Goal: Task Accomplishment & Management: Complete application form

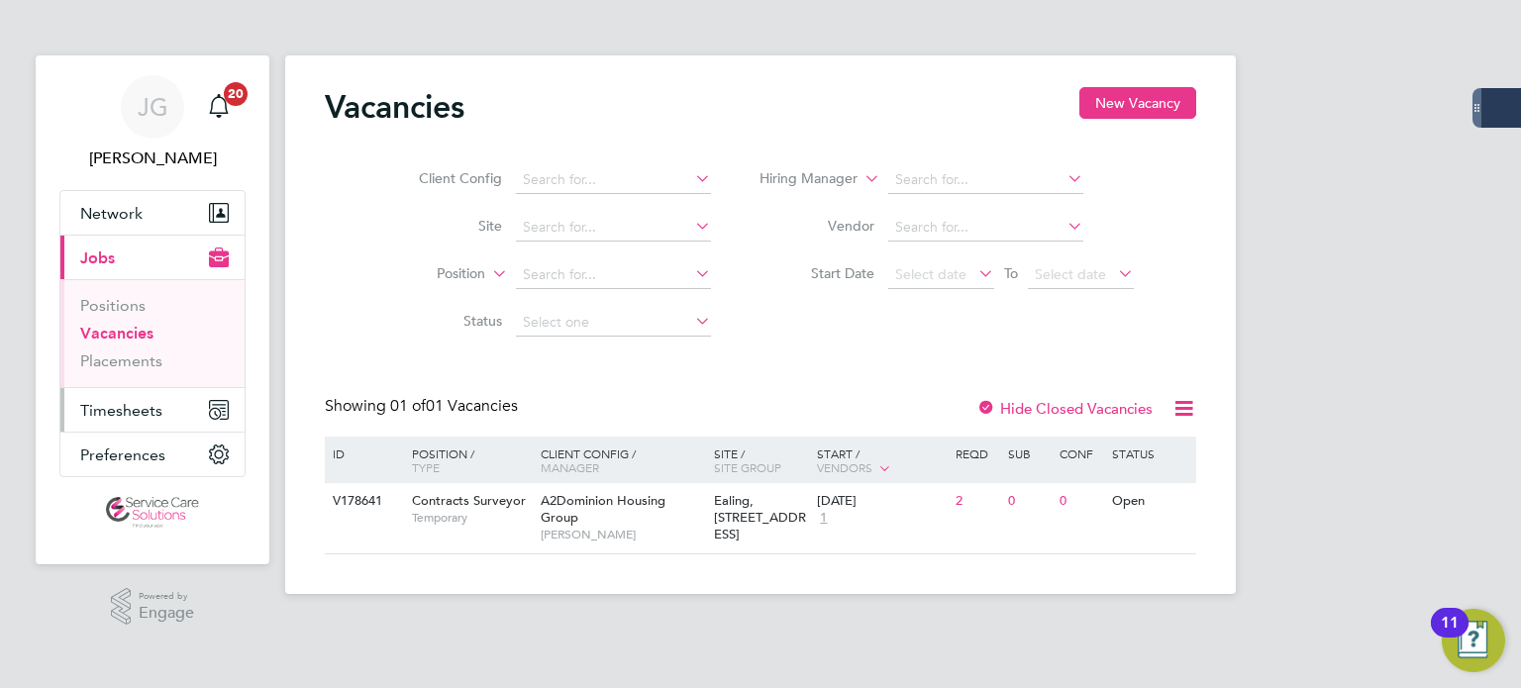
click at [112, 406] on span "Timesheets" at bounding box center [121, 410] width 82 height 19
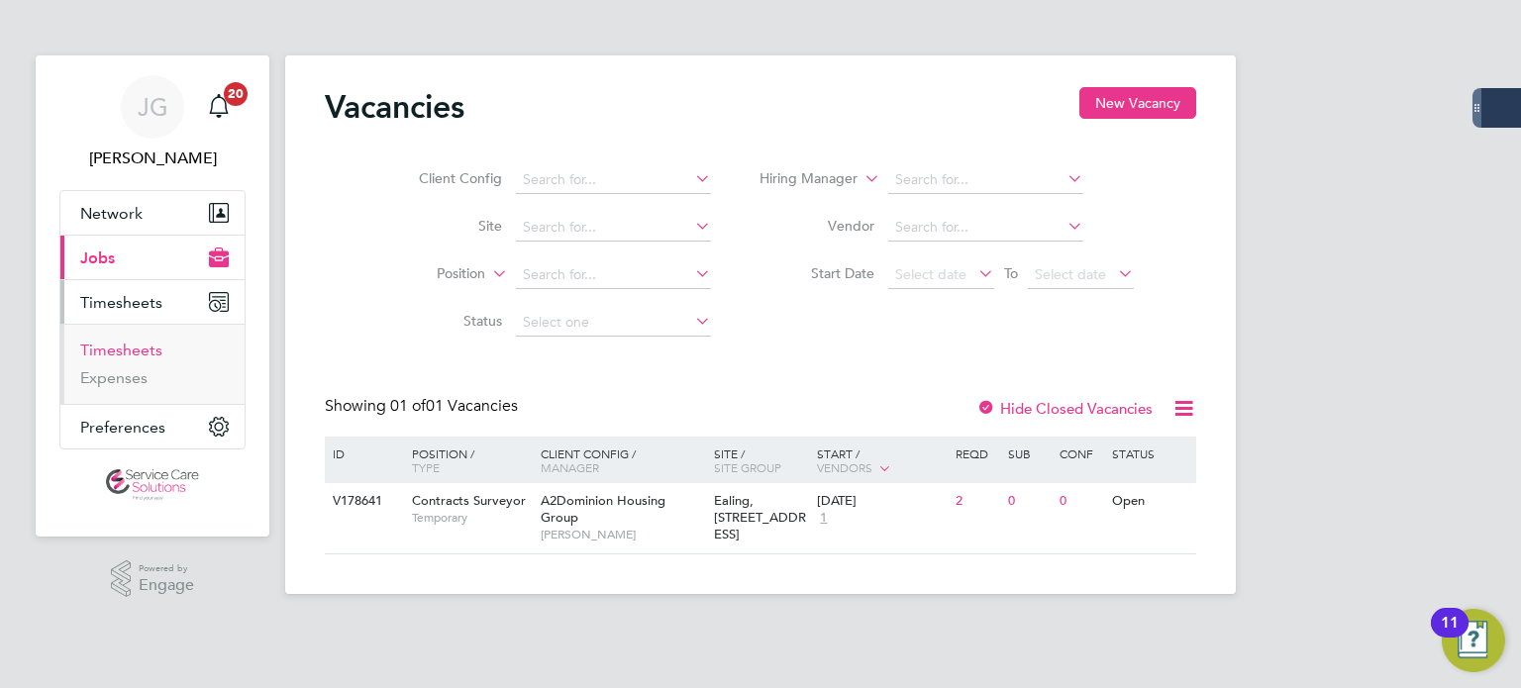
click at [143, 349] on link "Timesheets" at bounding box center [121, 350] width 82 height 19
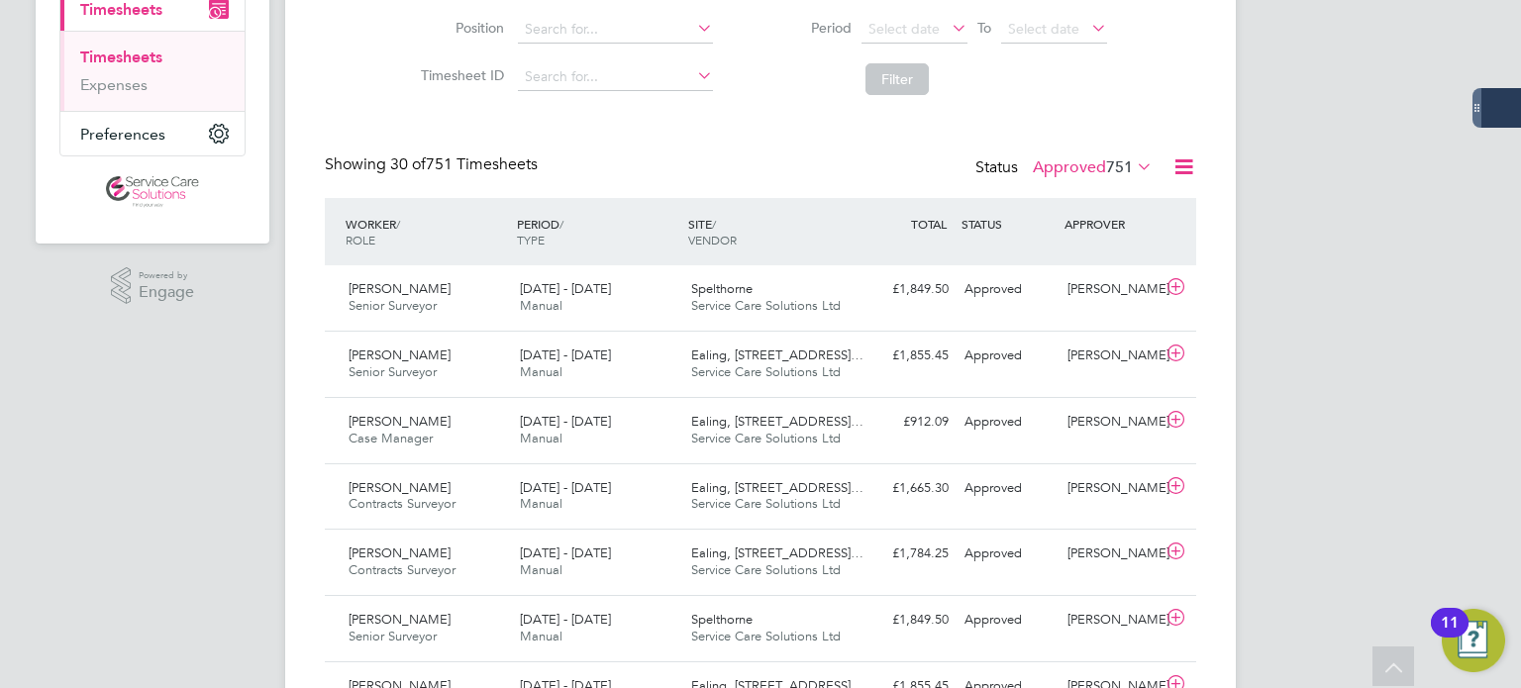
click at [1082, 157] on label "Approved 751" at bounding box center [1093, 167] width 120 height 20
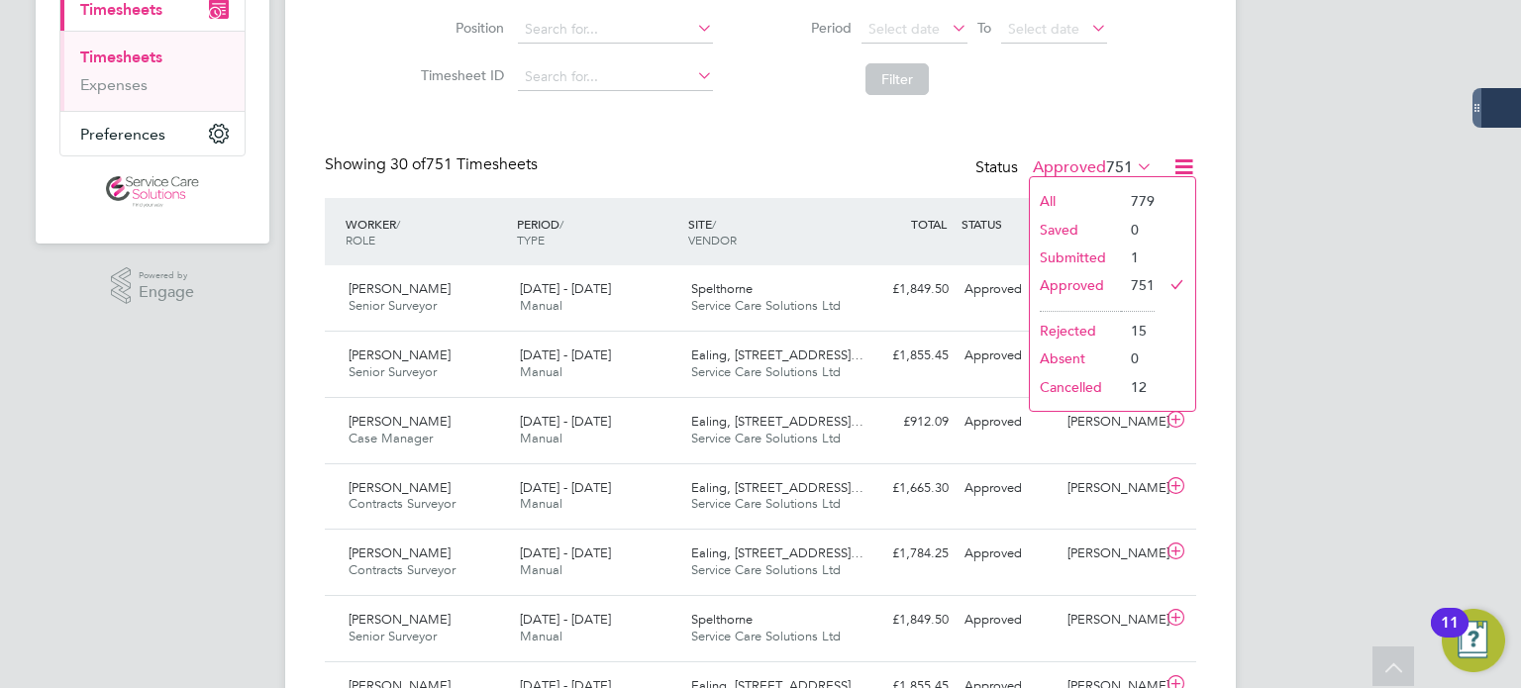
click at [1078, 256] on li "Submitted" at bounding box center [1075, 258] width 91 height 28
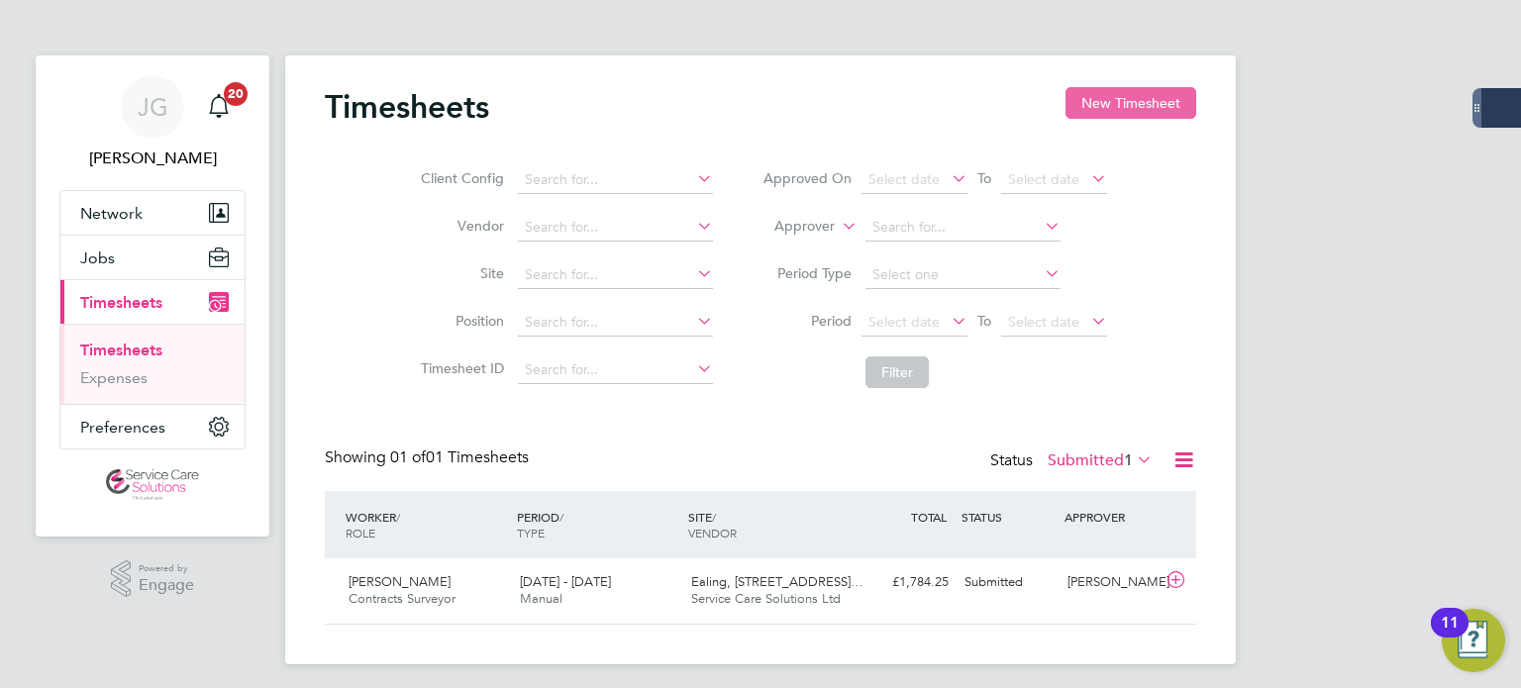
click at [1121, 112] on button "New Timesheet" at bounding box center [1131, 103] width 131 height 32
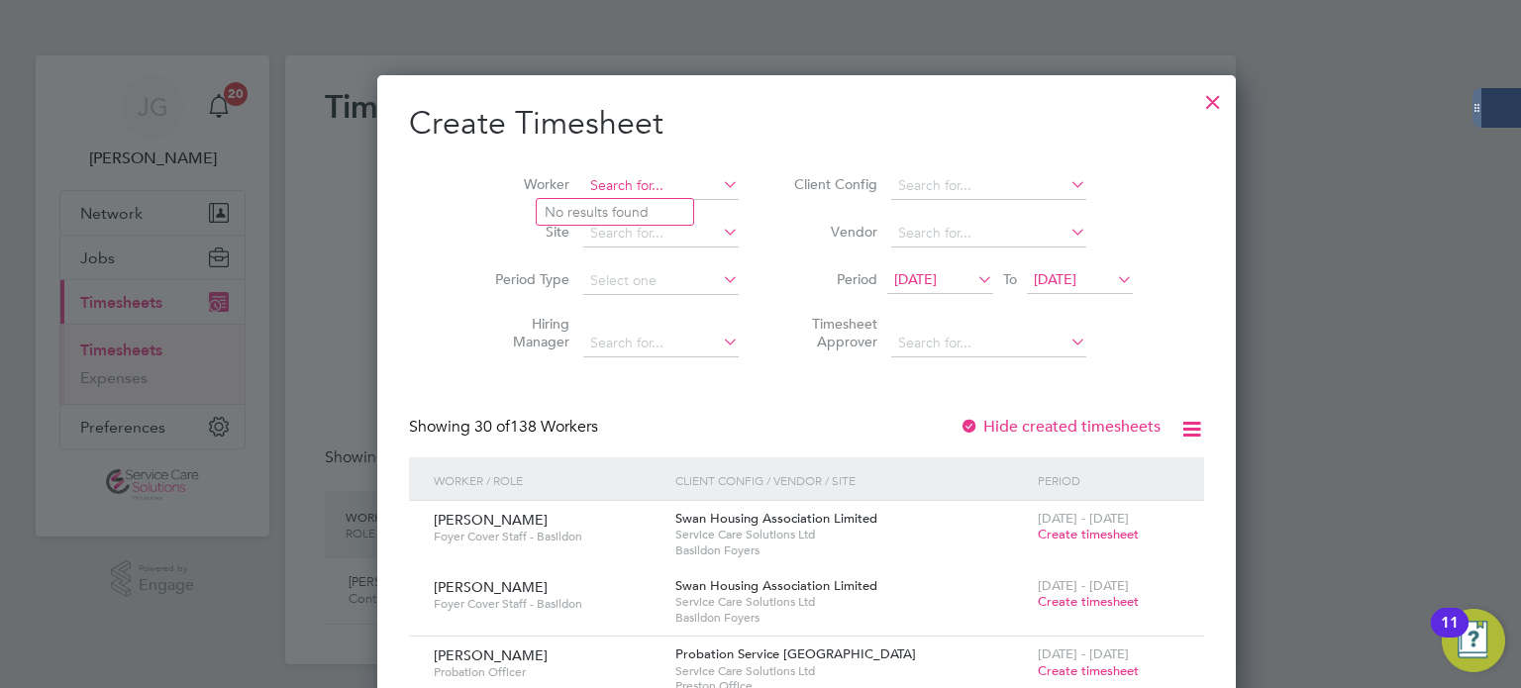
click at [615, 194] on input at bounding box center [660, 186] width 155 height 28
click at [664, 217] on b "White" at bounding box center [683, 212] width 39 height 17
type input "[PERSON_NAME]"
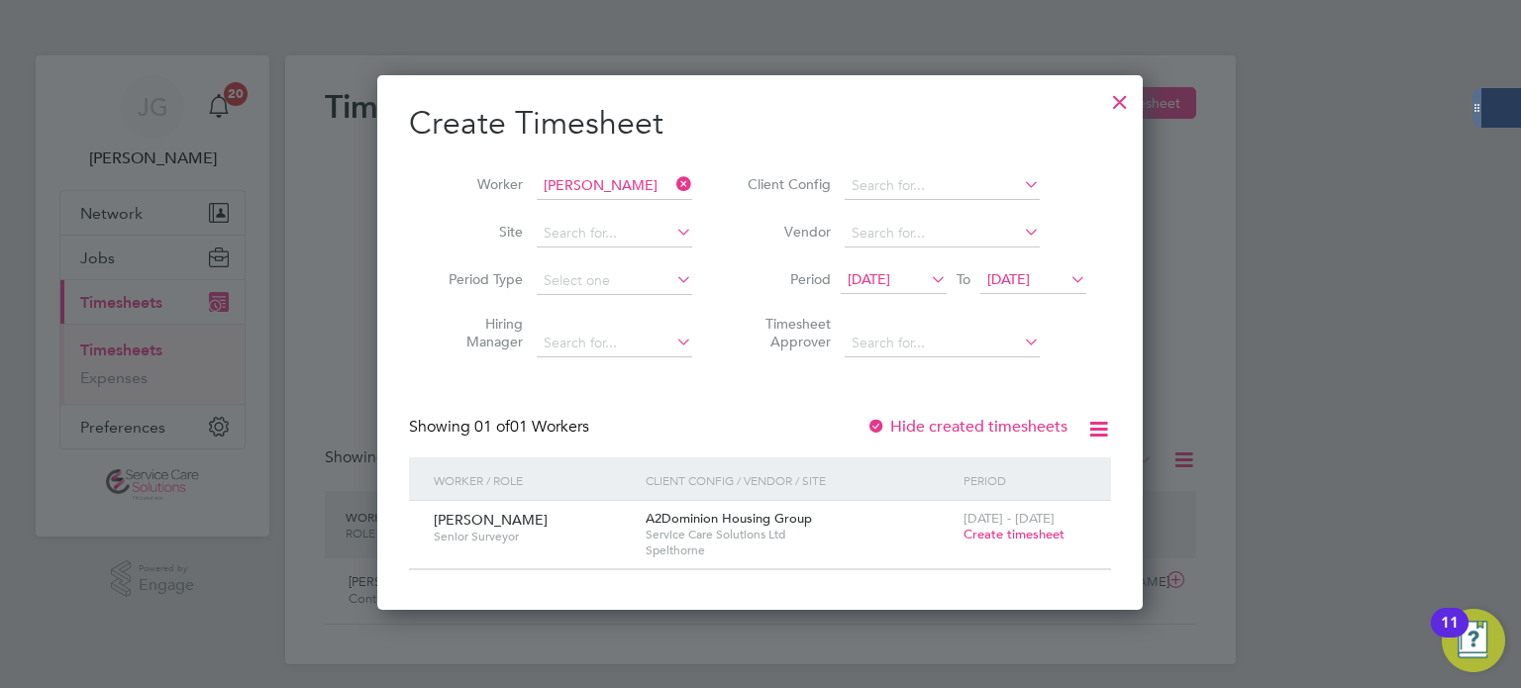
click at [1018, 538] on span "Create timesheet" at bounding box center [1014, 534] width 101 height 17
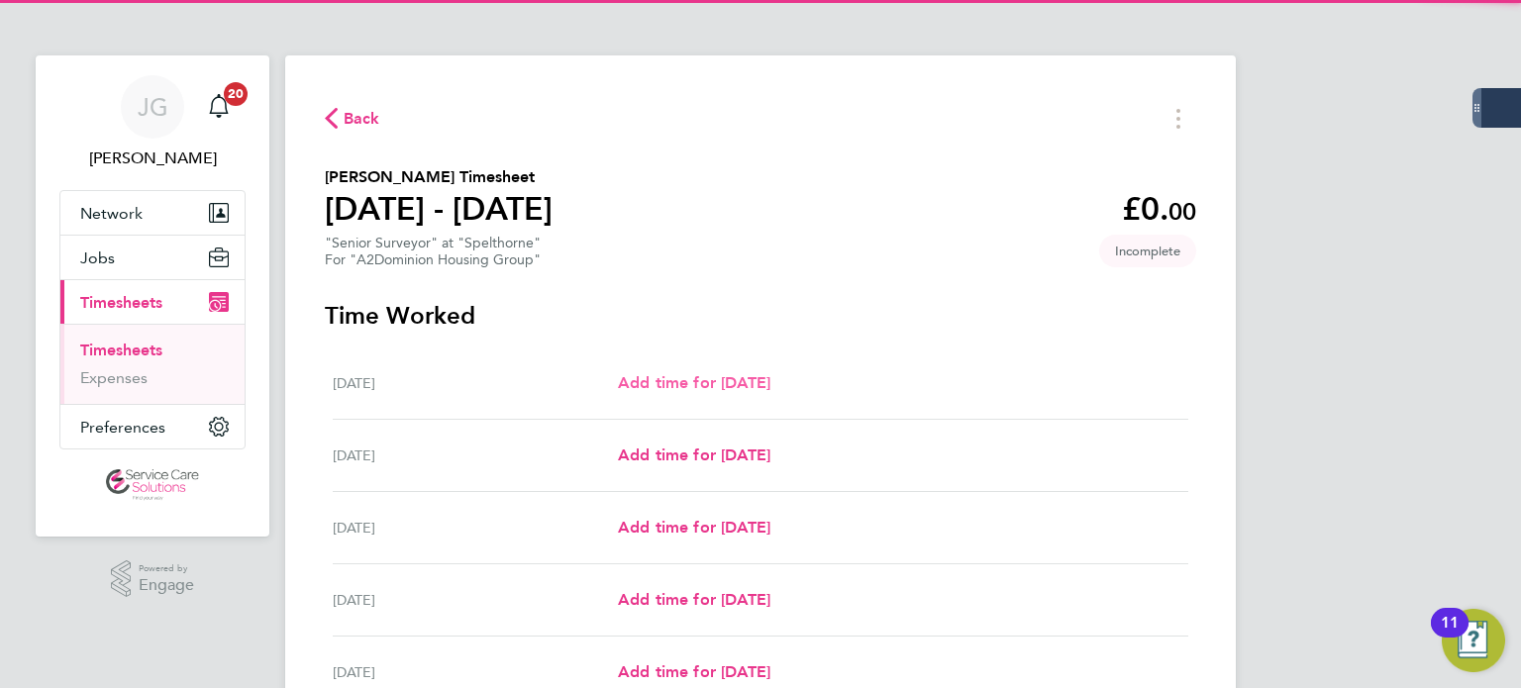
click at [693, 382] on span "Add time for [DATE]" at bounding box center [694, 382] width 153 height 19
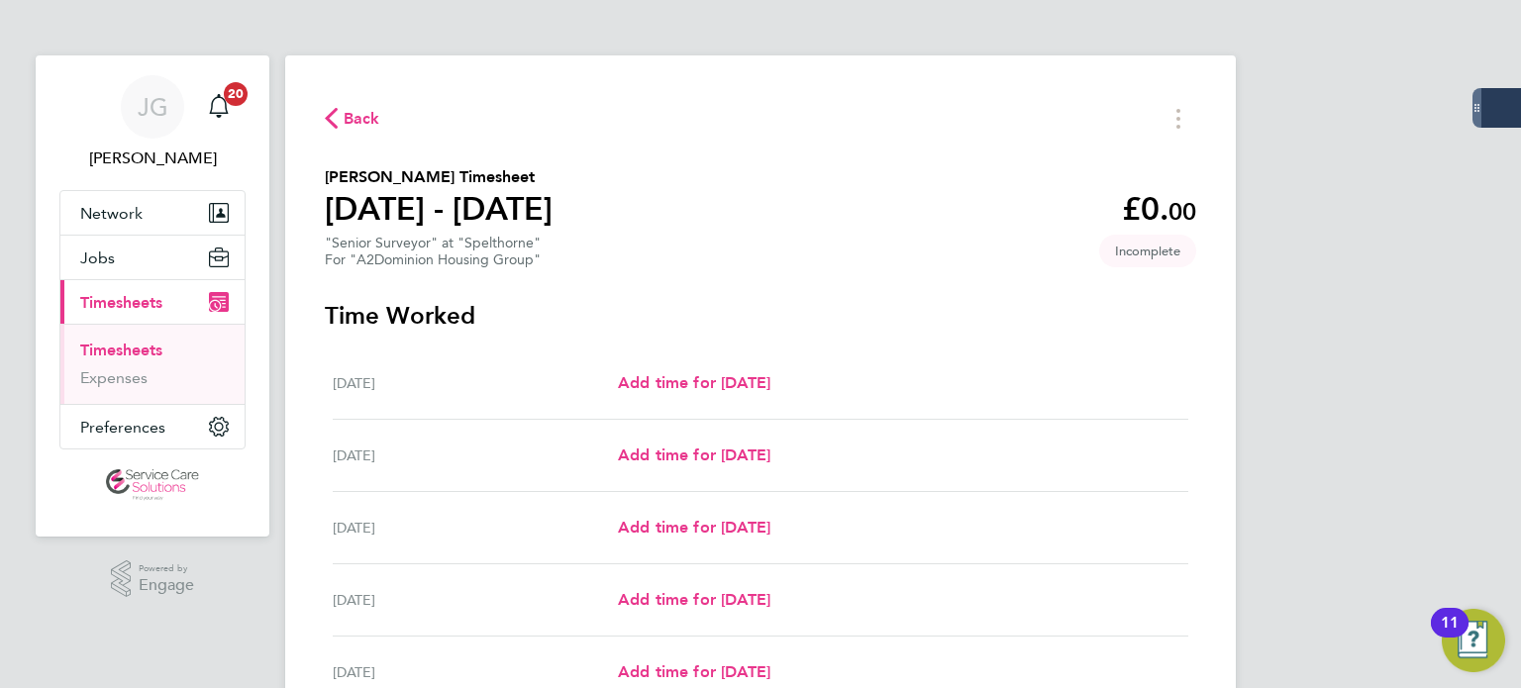
select select "30"
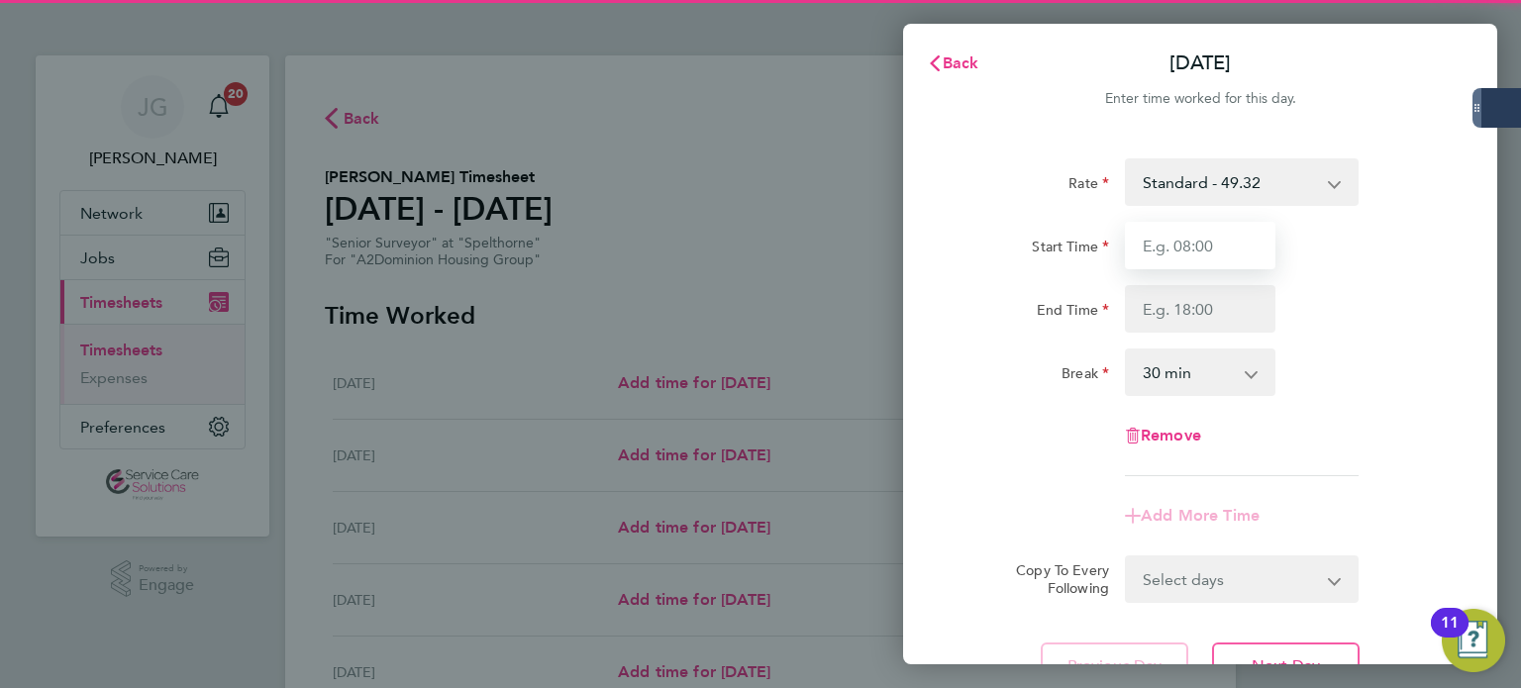
click at [1180, 245] on input "Start Time" at bounding box center [1200, 246] width 151 height 48
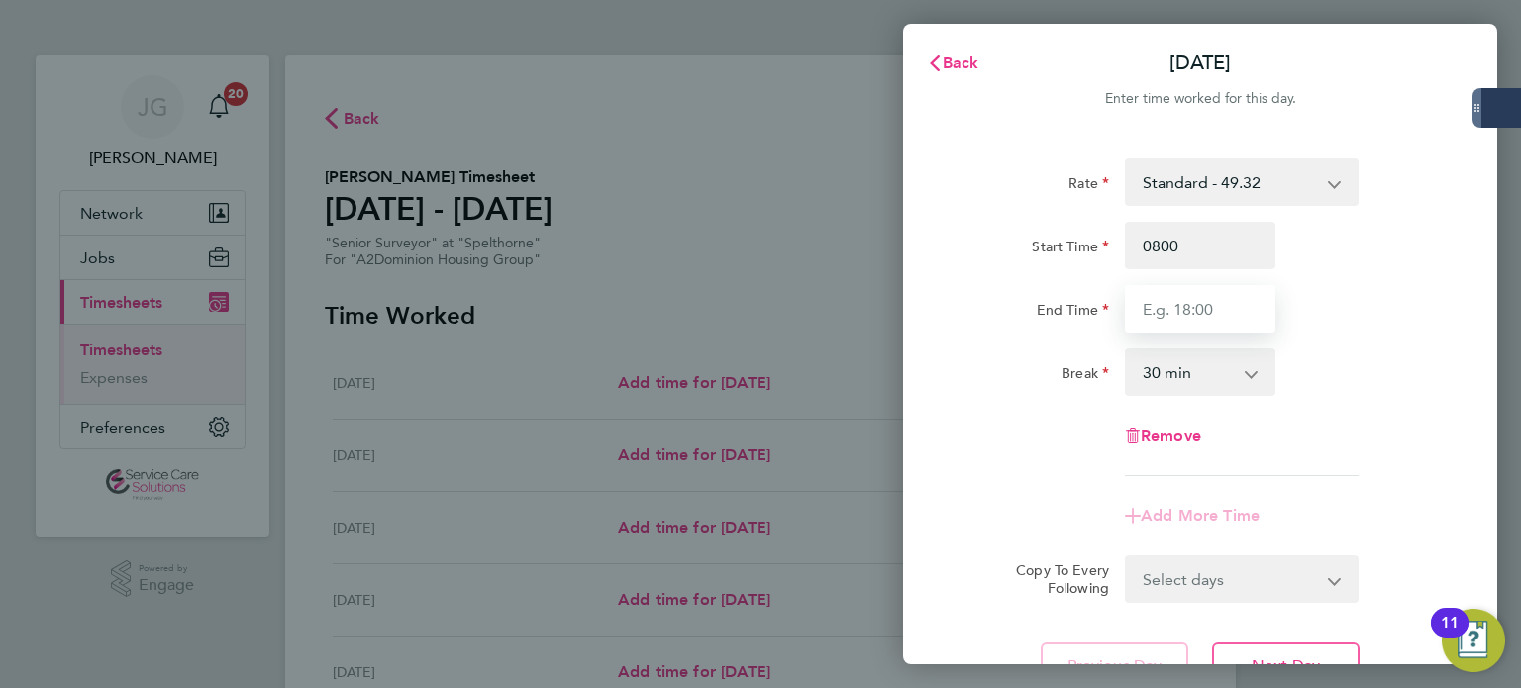
type input "08:00"
type input "16:30"
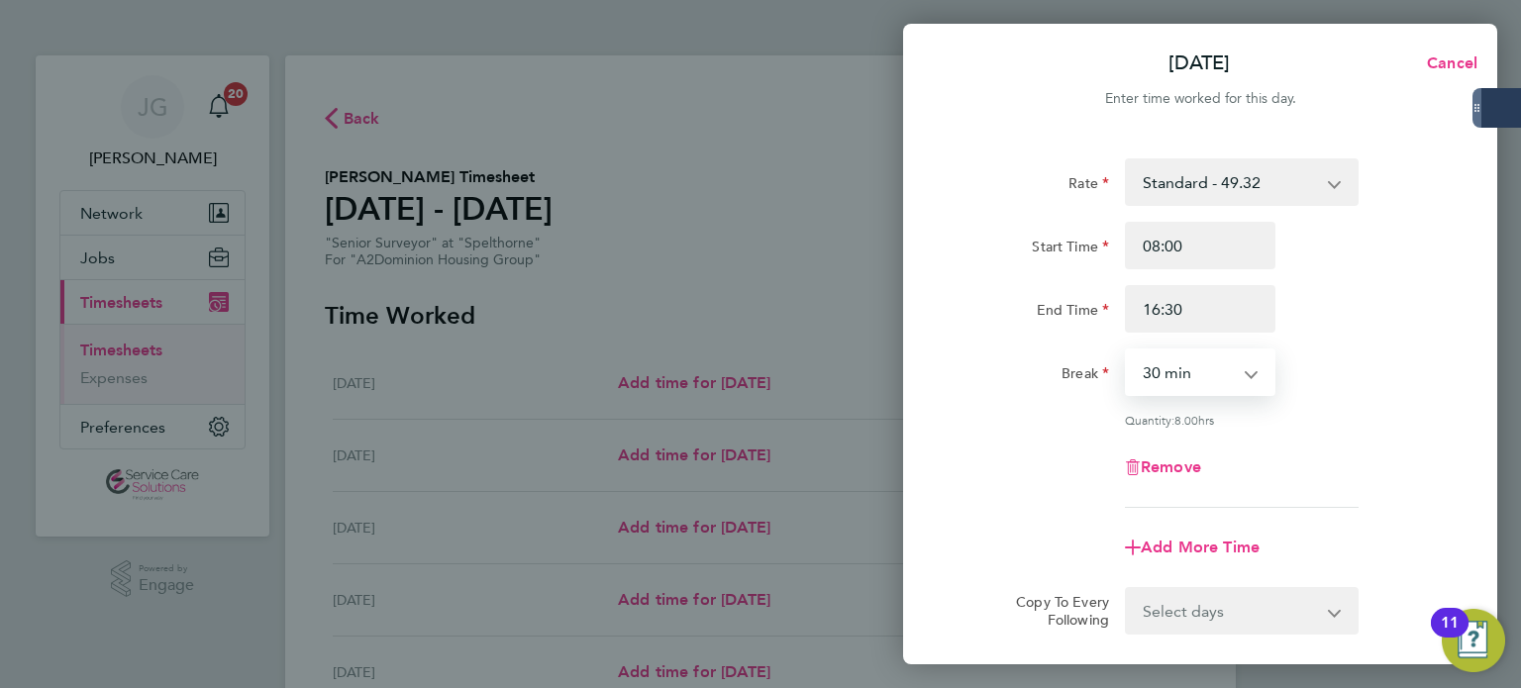
drag, startPoint x: 1214, startPoint y: 360, endPoint x: 1161, endPoint y: 367, distance: 54.1
click at [1214, 360] on select "0 min 15 min 30 min 45 min 60 min 75 min 90 min" at bounding box center [1188, 373] width 123 height 44
select select "60"
click at [1127, 351] on select "0 min 15 min 30 min 45 min 60 min 75 min 90 min" at bounding box center [1188, 373] width 123 height 44
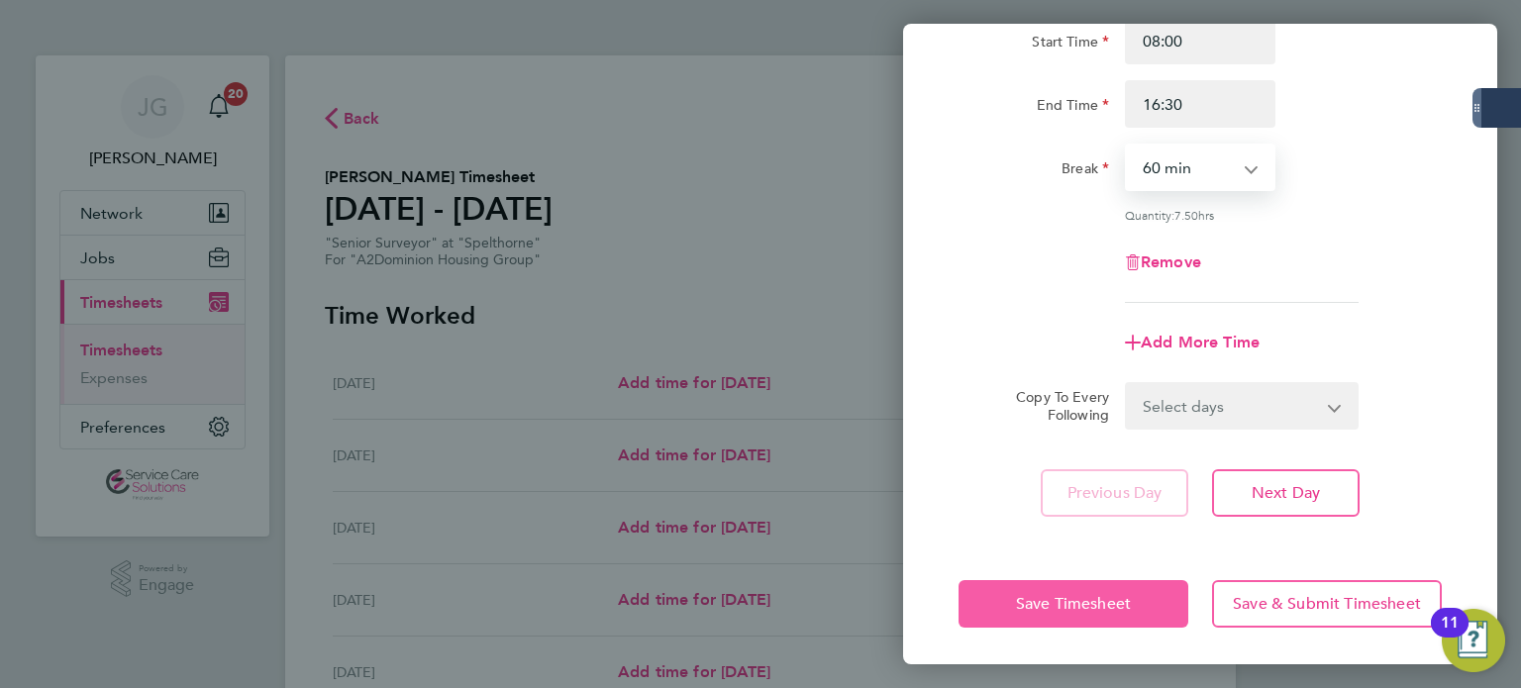
click at [1093, 585] on button "Save Timesheet" at bounding box center [1074, 604] width 230 height 48
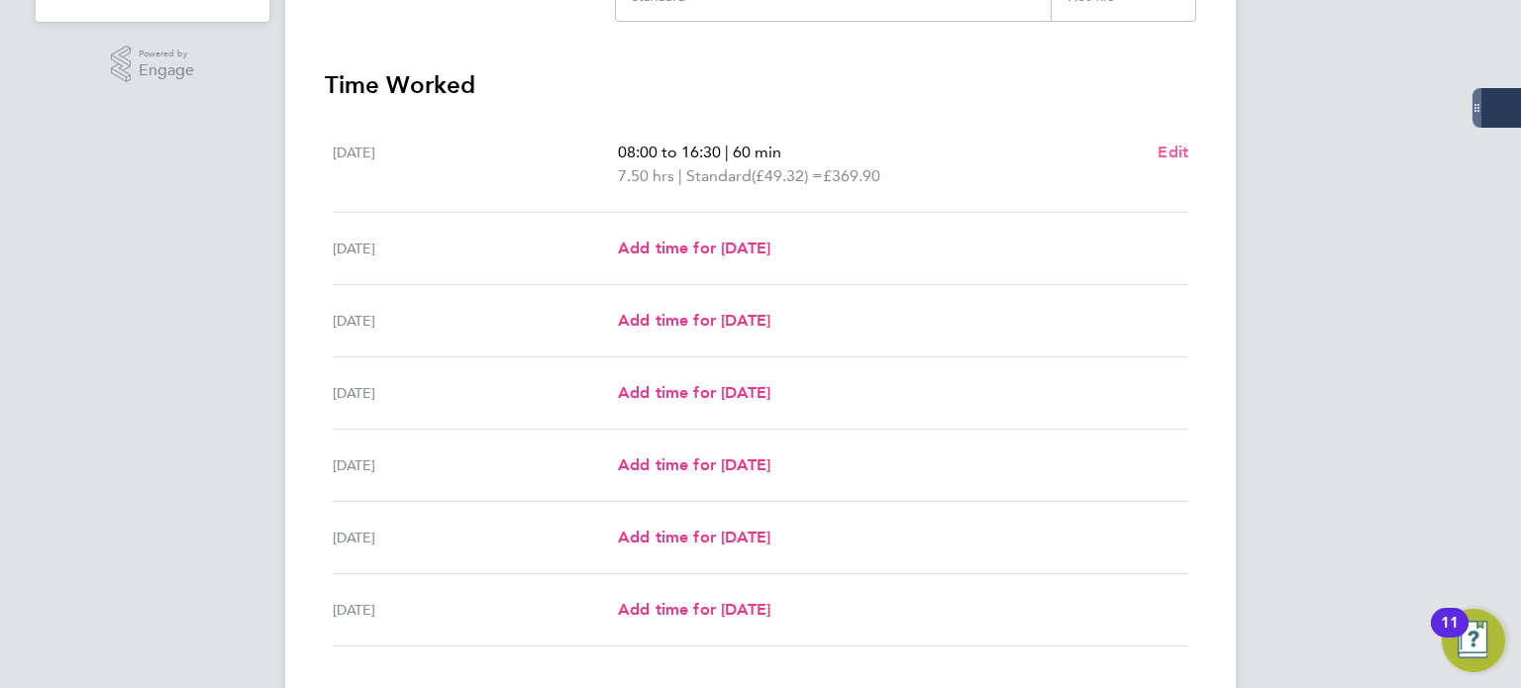
click at [1185, 144] on span "Edit" at bounding box center [1173, 152] width 31 height 19
select select "60"
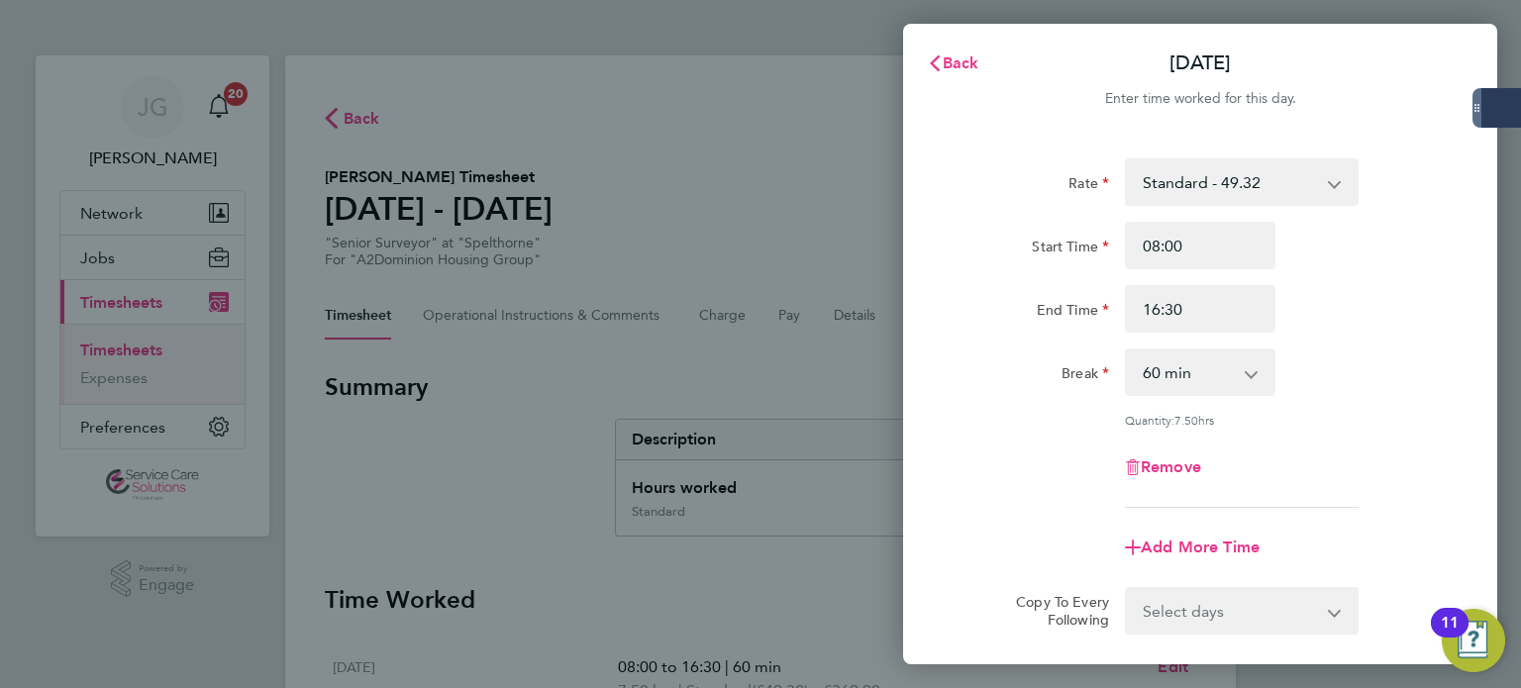
click at [1218, 625] on select "Select days Day Weekday (Mon-Fri) Weekend (Sat-Sun) [DATE] [DATE] [DATE] [DATE]…" at bounding box center [1231, 611] width 208 height 44
select select "WEEKDAY"
click at [1127, 589] on select "Select days Day Weekday (Mon-Fri) Weekend (Sat-Sun) [DATE] [DATE] [DATE] [DATE]…" at bounding box center [1231, 611] width 208 height 44
select select "[DATE]"
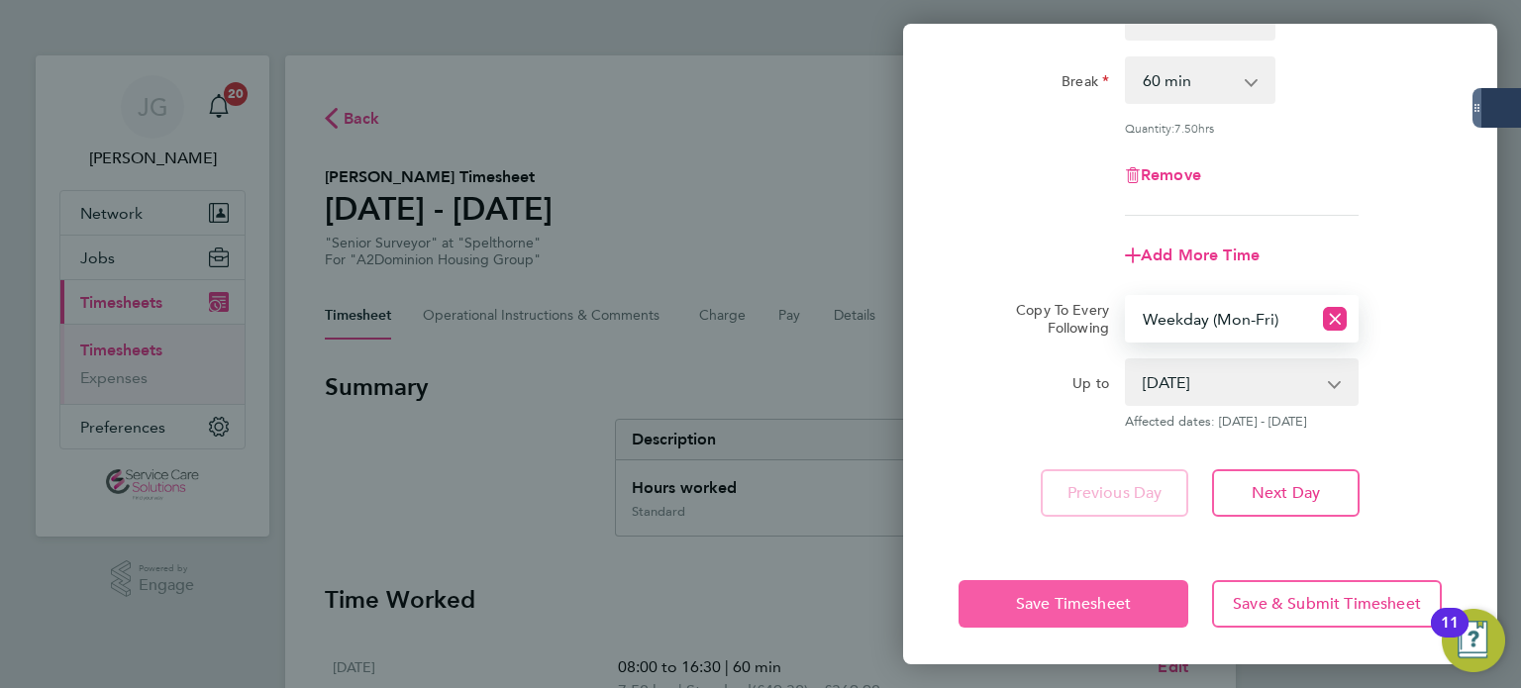
click at [1046, 613] on button "Save Timesheet" at bounding box center [1074, 604] width 230 height 48
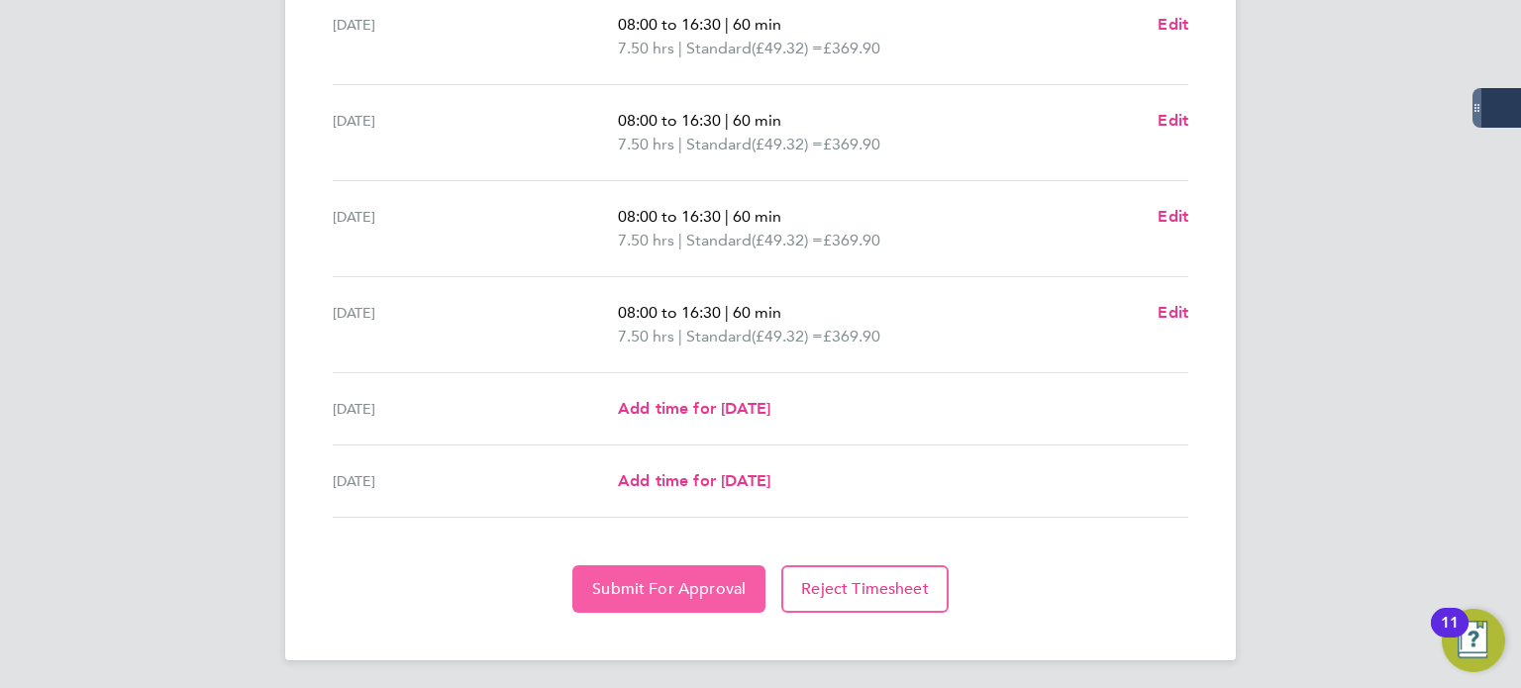
click at [660, 592] on span "Submit For Approval" at bounding box center [669, 589] width 154 height 20
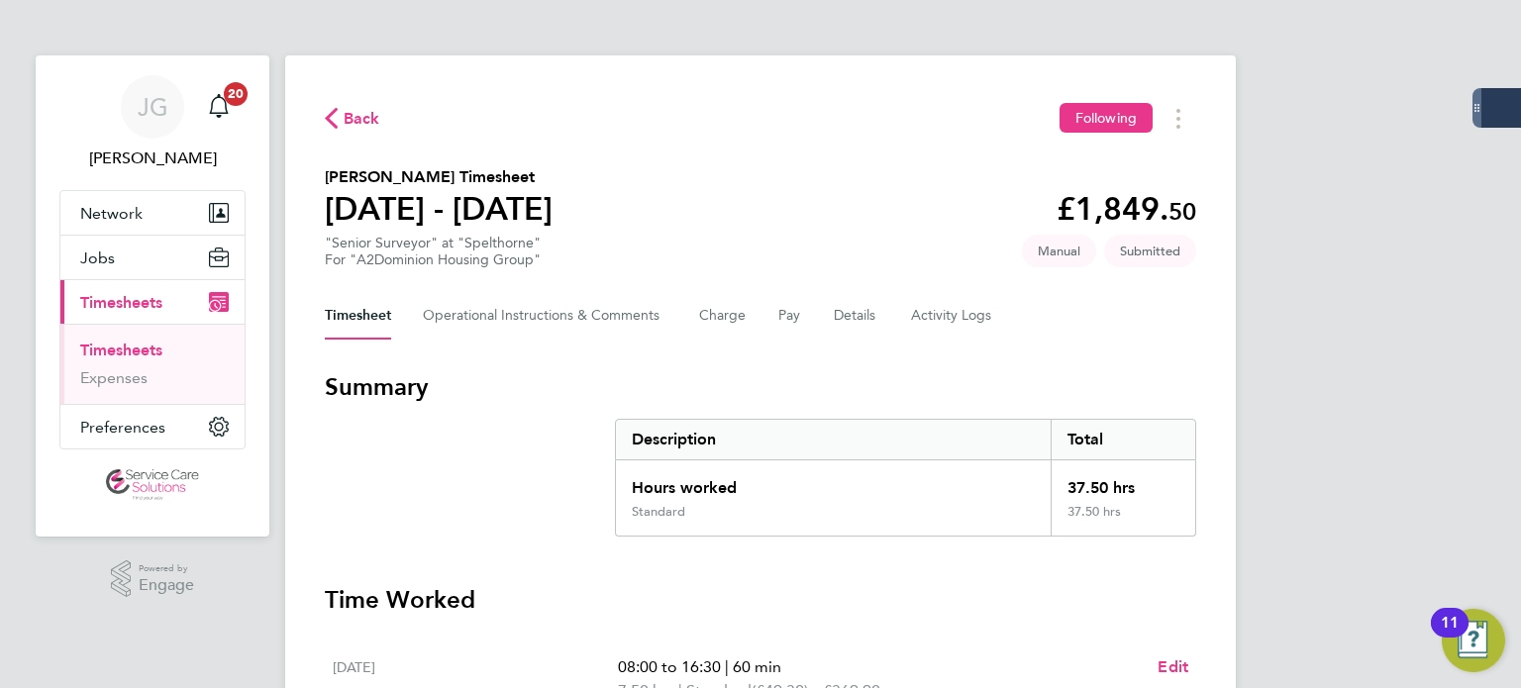
click at [107, 347] on link "Timesheets" at bounding box center [121, 350] width 82 height 19
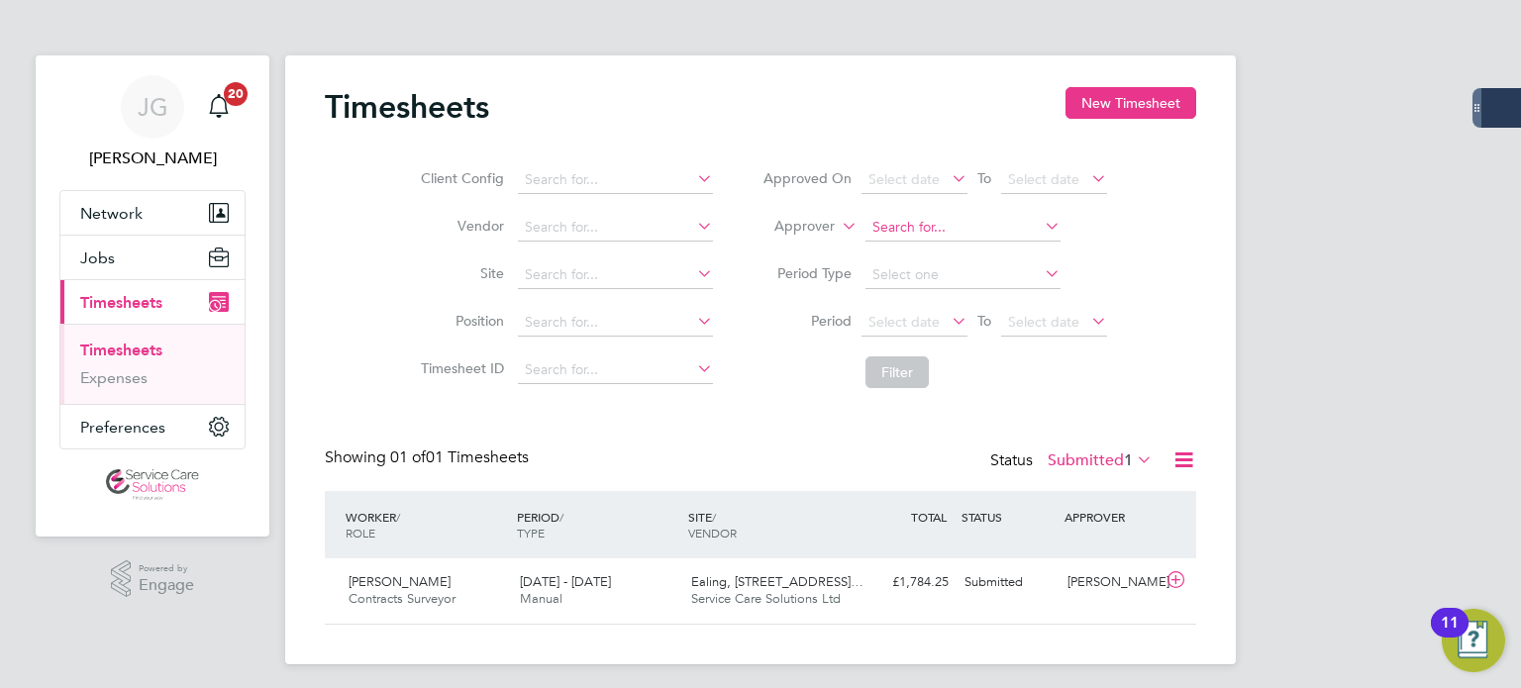
click at [886, 229] on input at bounding box center [963, 228] width 195 height 28
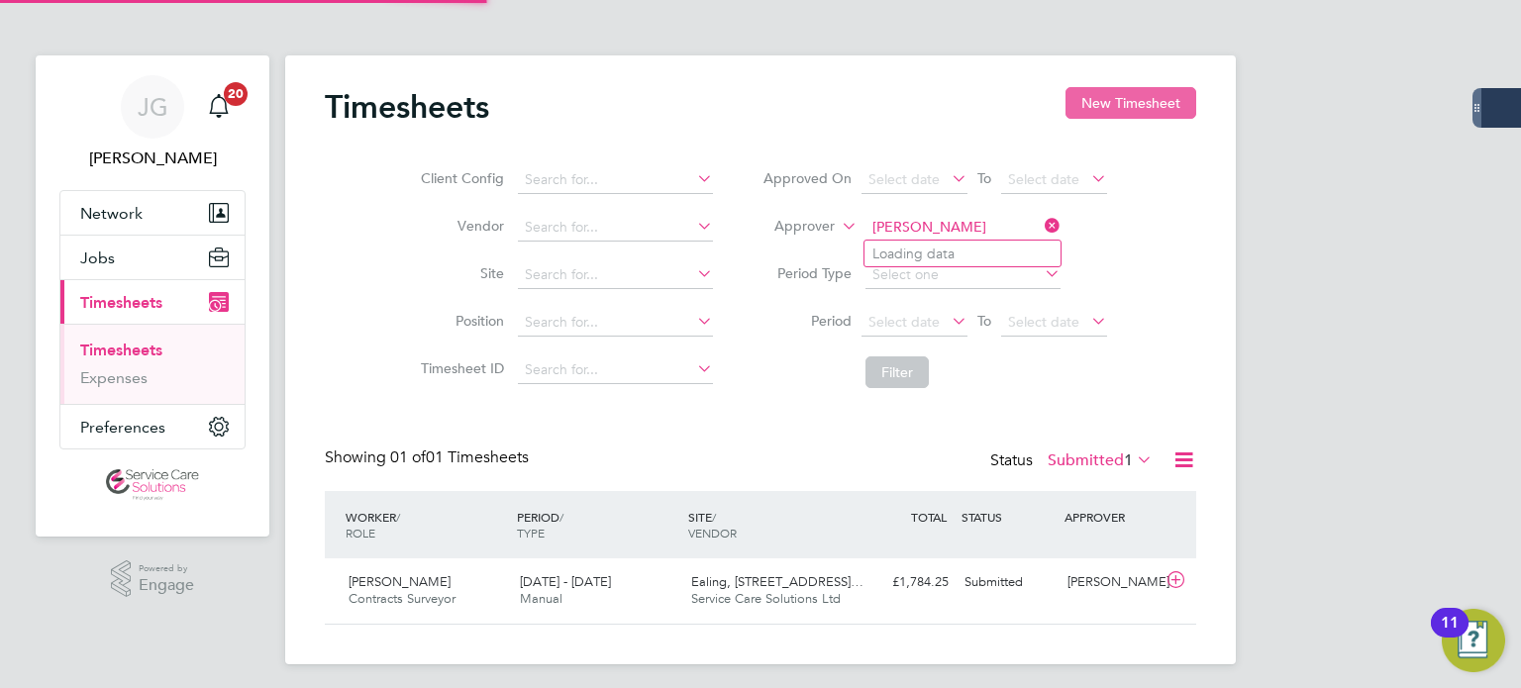
type input "[PERSON_NAME]"
click at [1121, 106] on button "New Timesheet" at bounding box center [1131, 103] width 131 height 32
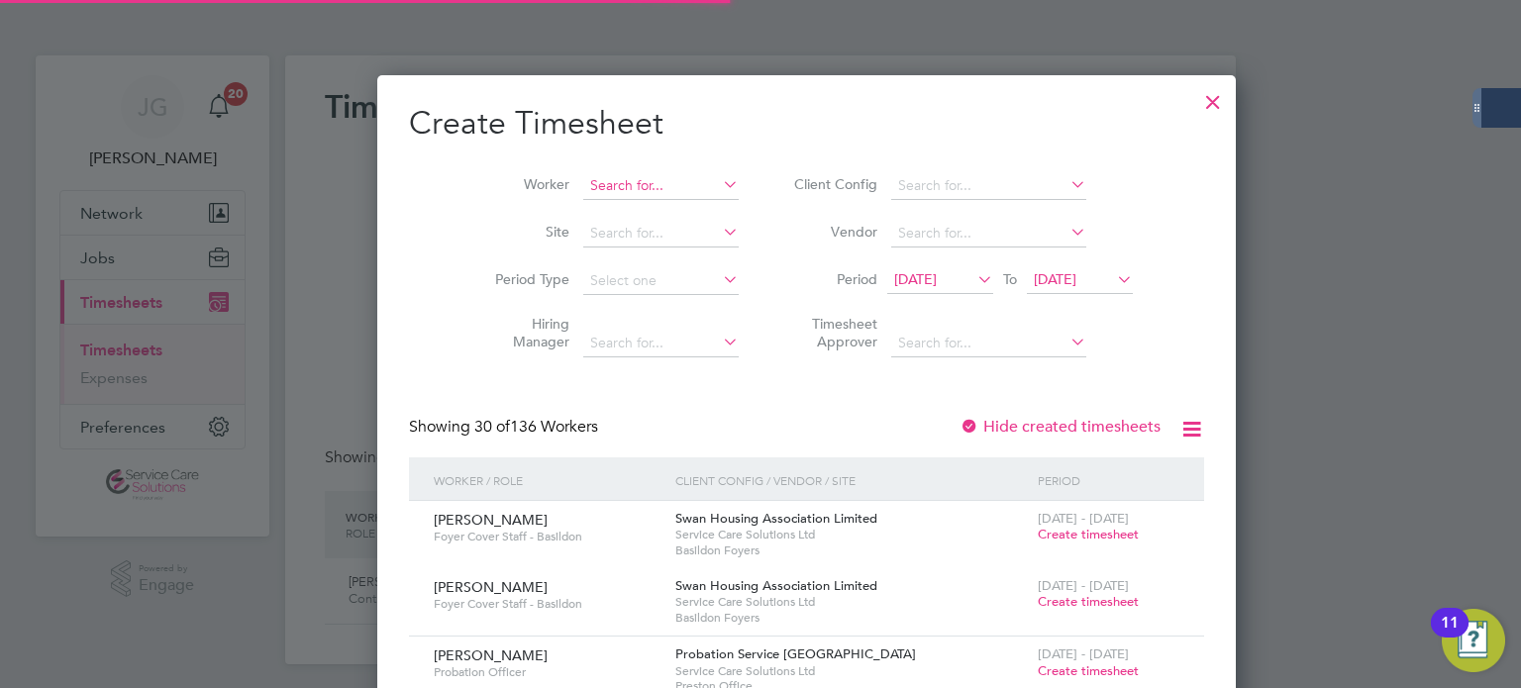
click at [583, 179] on input at bounding box center [660, 186] width 155 height 28
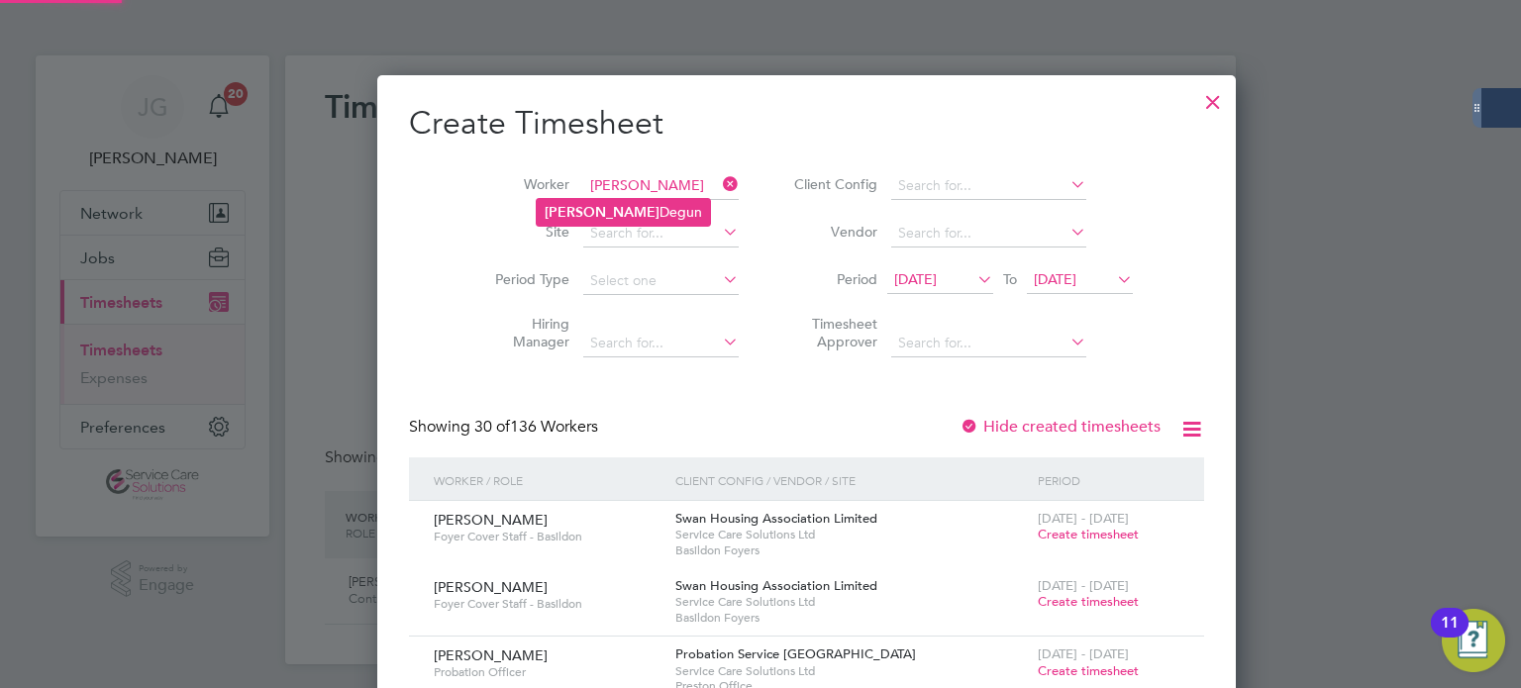
click at [600, 209] on li "[PERSON_NAME]" at bounding box center [623, 212] width 173 height 27
type input "[PERSON_NAME]"
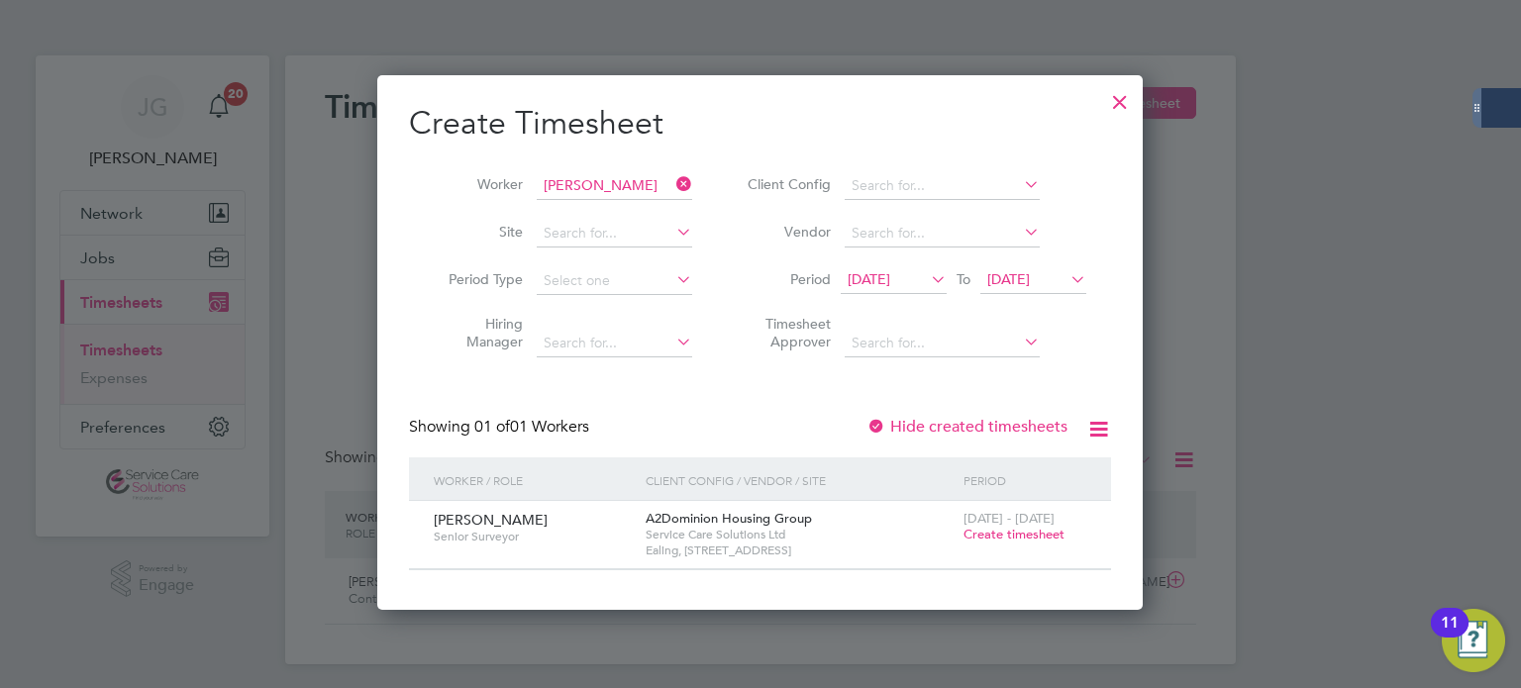
click at [994, 532] on span "Create timesheet" at bounding box center [1014, 534] width 101 height 17
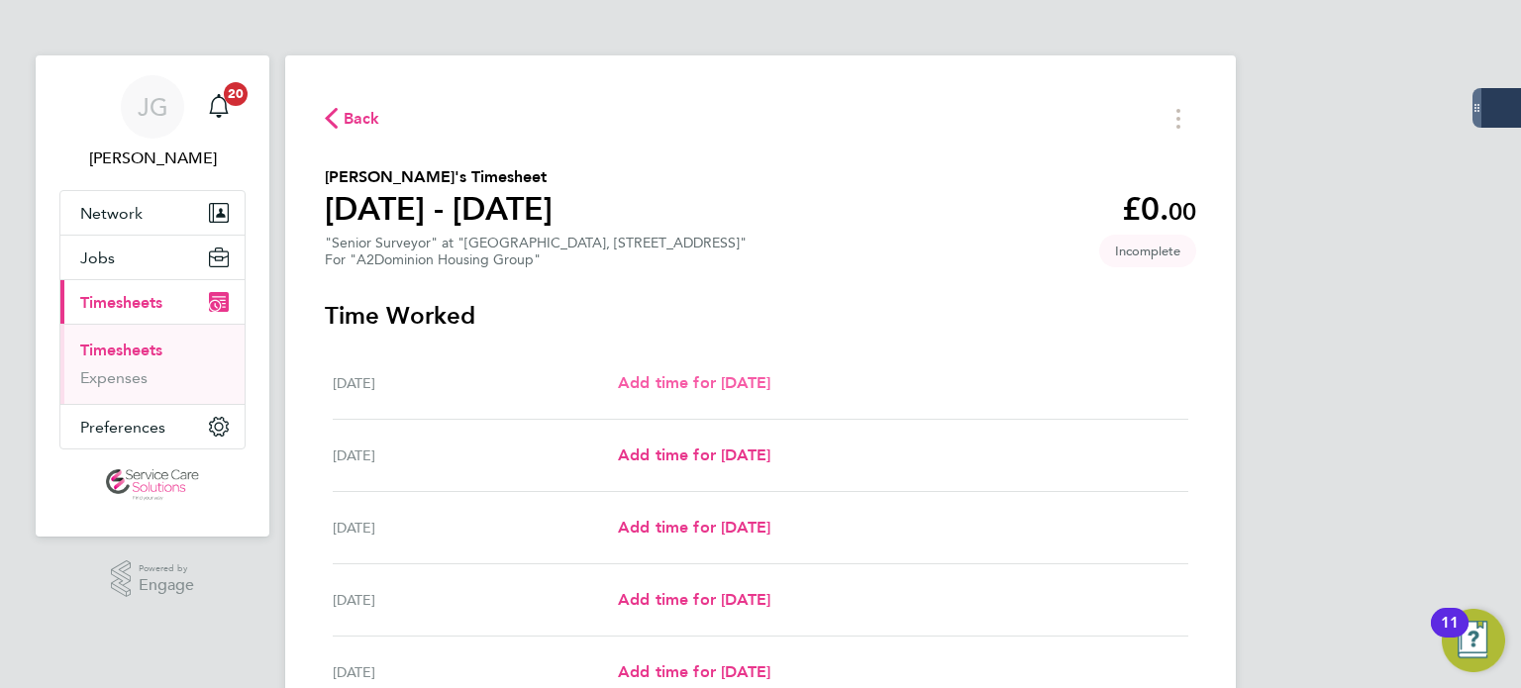
click at [702, 379] on span "Add time for [DATE]" at bounding box center [694, 382] width 153 height 19
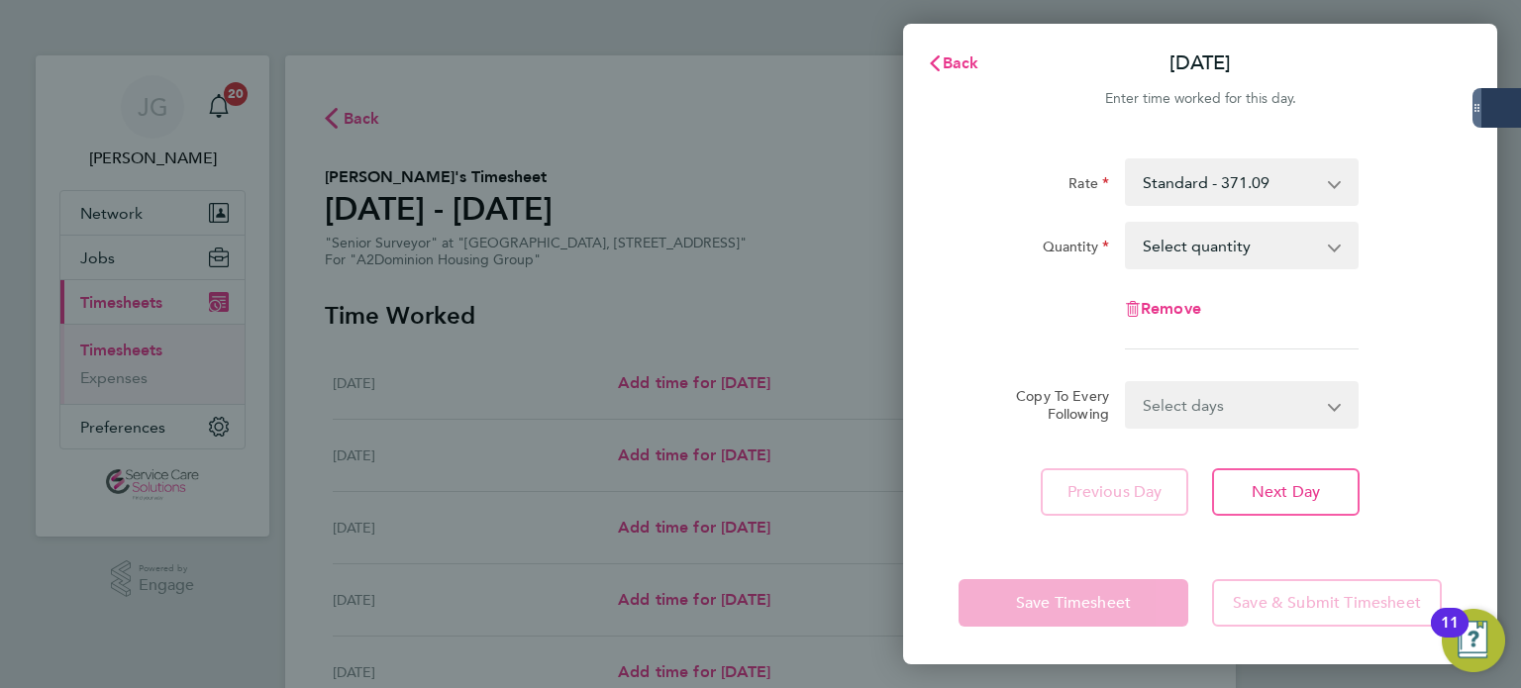
click at [1286, 249] on select "Select quantity 0.5 1" at bounding box center [1230, 246] width 206 height 44
select select "1"
click at [1127, 224] on select "Select quantity 0.5 1" at bounding box center [1230, 246] width 206 height 44
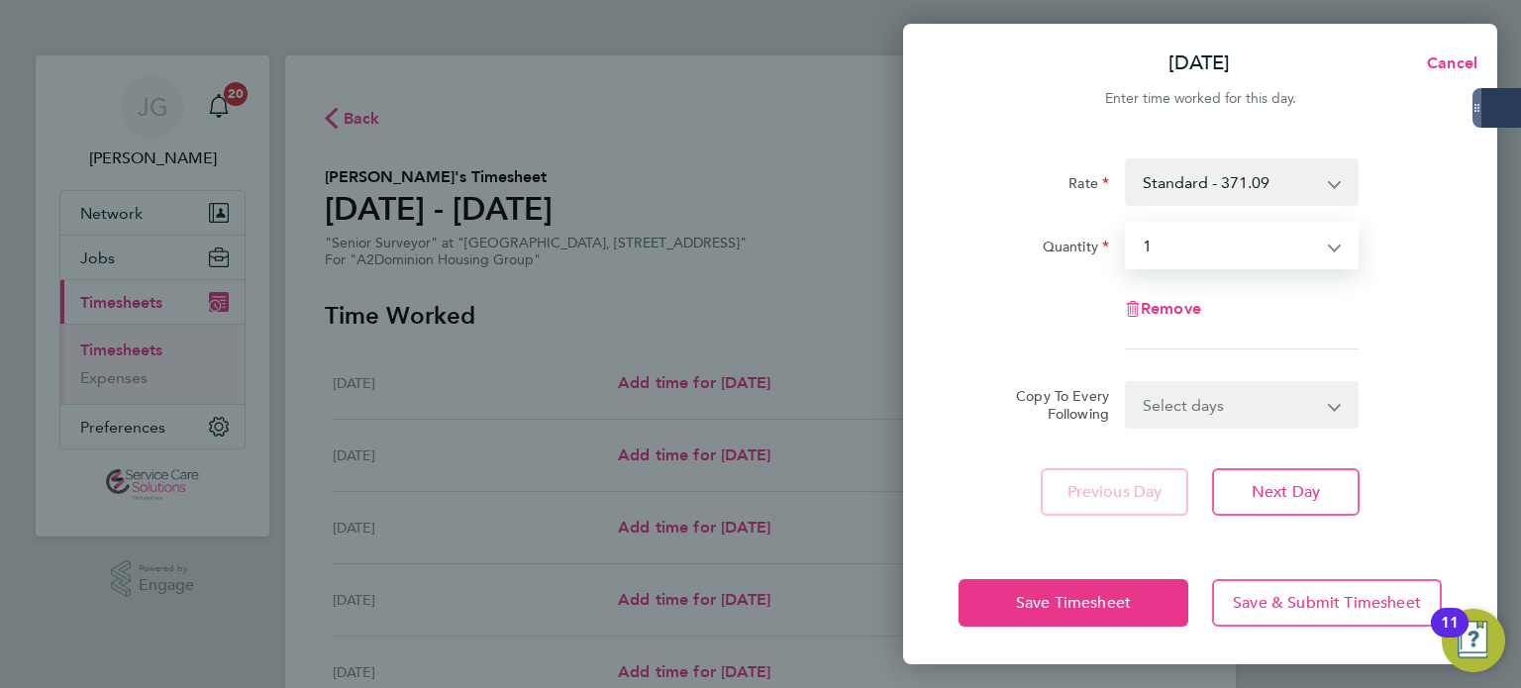
click at [1190, 427] on select "Select days Day Weekday (Mon-Fri) Weekend (Sat-Sun) [DATE] [DATE] [DATE] [DATE]…" at bounding box center [1231, 405] width 208 height 44
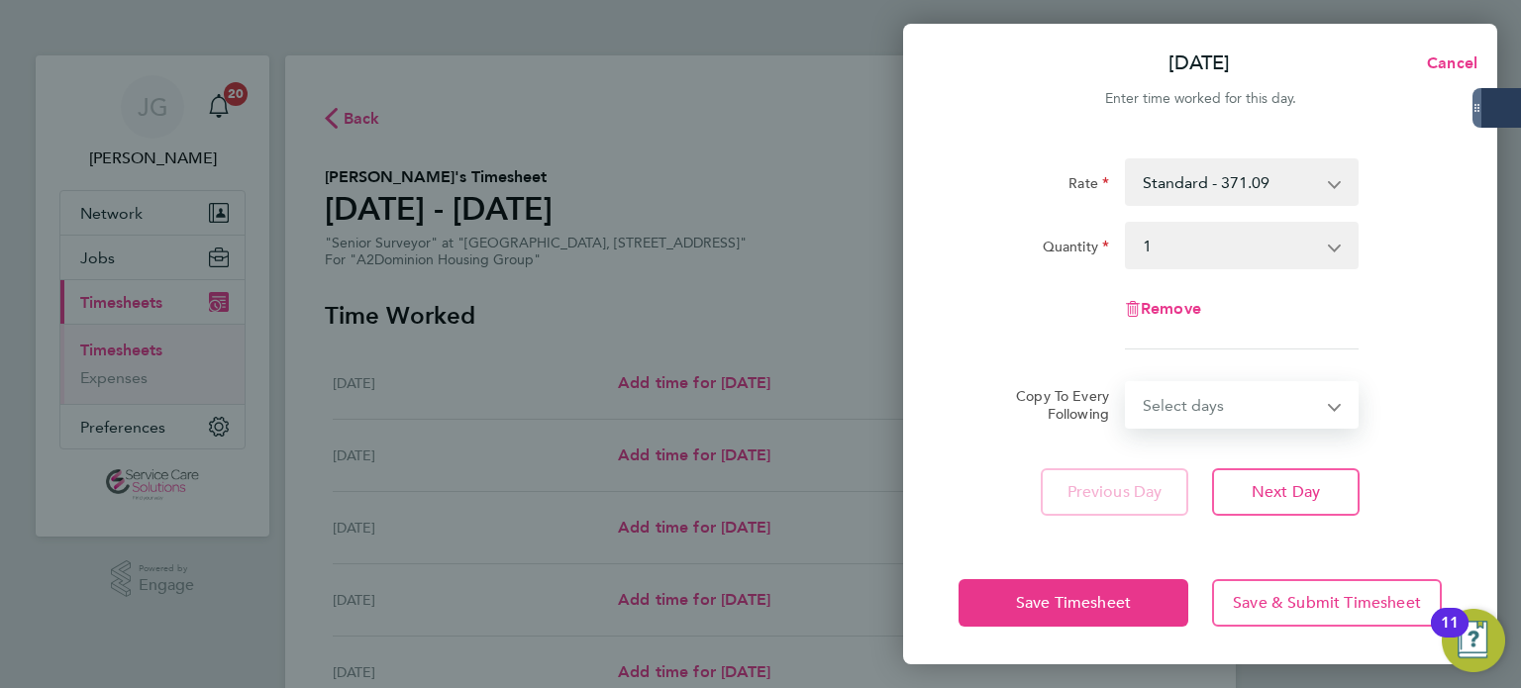
select select "WEEKDAY"
click at [1127, 383] on select "Select days Day Weekday (Mon-Fri) Weekend (Sat-Sun) [DATE] [DATE] [DATE] [DATE]…" at bounding box center [1231, 405] width 208 height 44
select select "[DATE]"
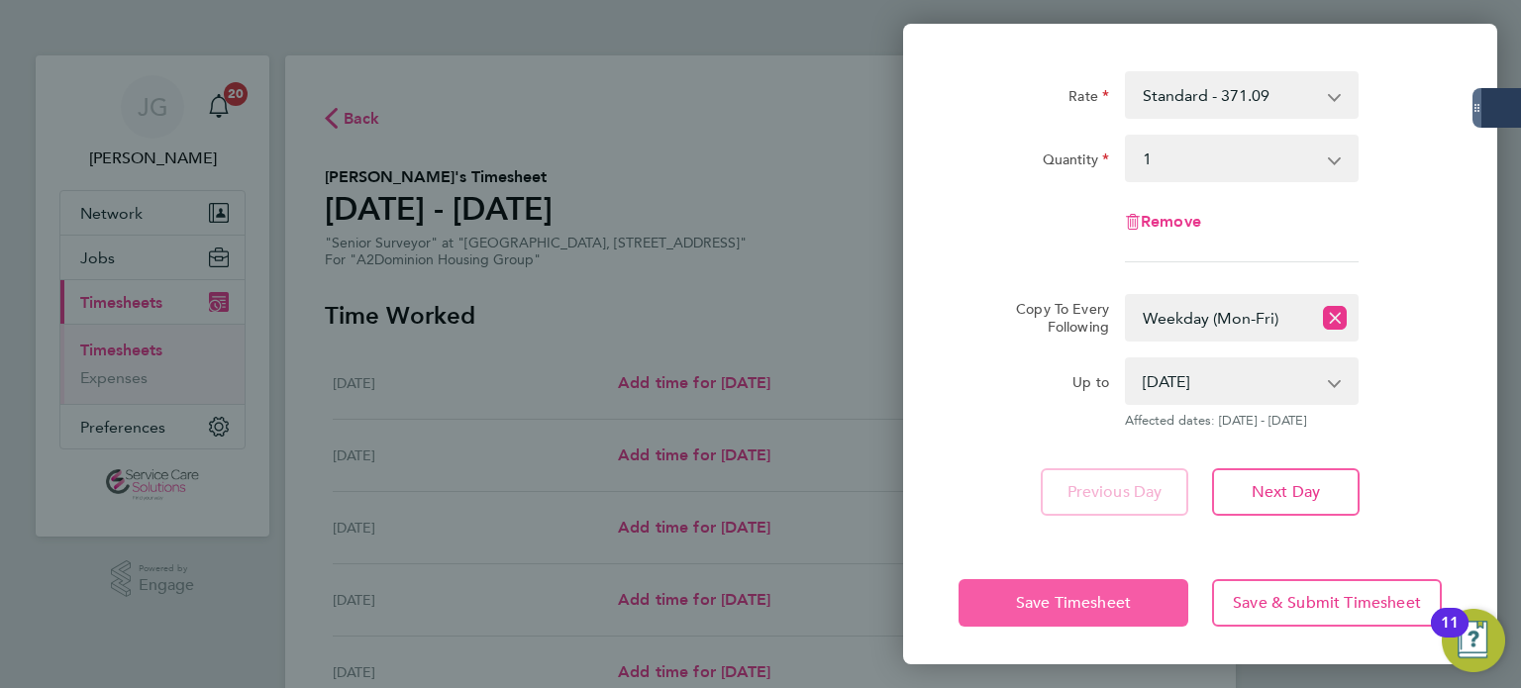
click at [1086, 616] on button "Save Timesheet" at bounding box center [1074, 603] width 230 height 48
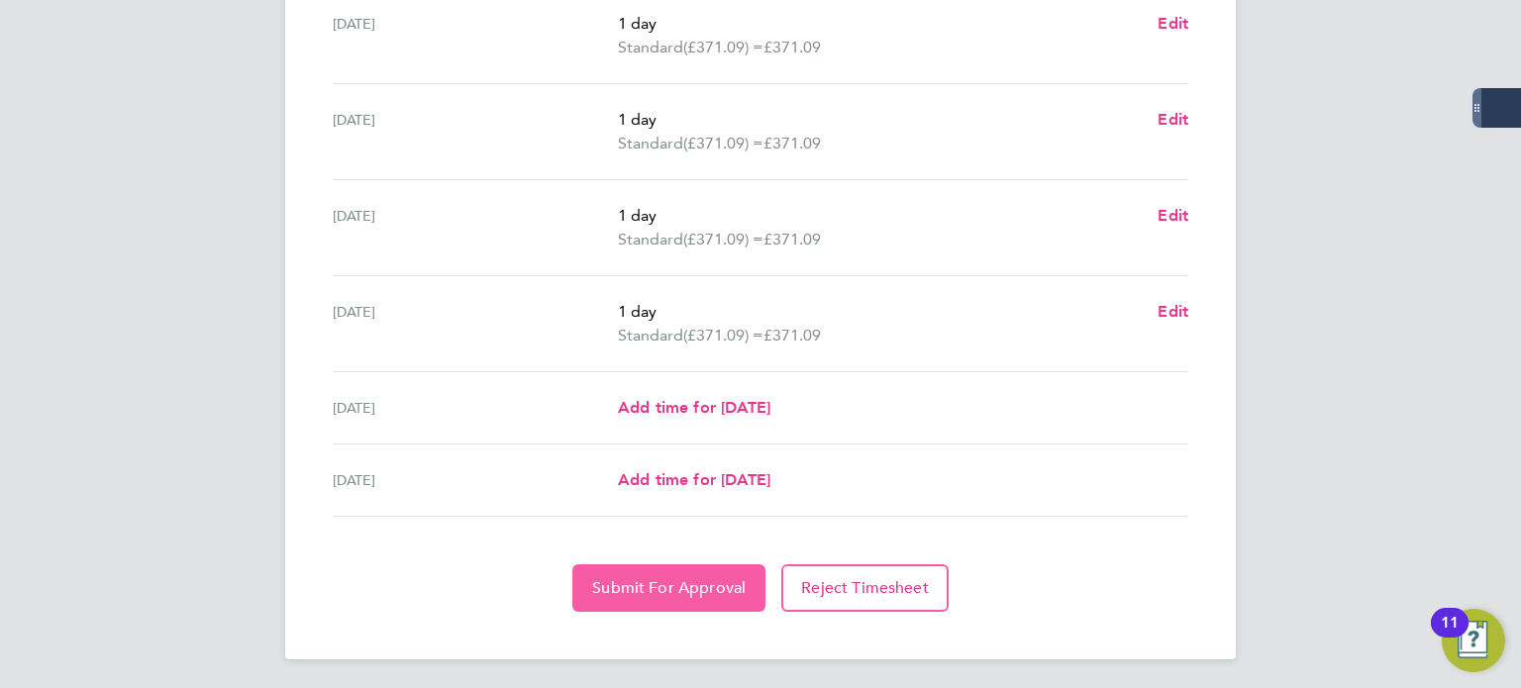
click at [706, 589] on span "Submit For Approval" at bounding box center [669, 588] width 154 height 20
